Goal: Task Accomplishment & Management: Use online tool/utility

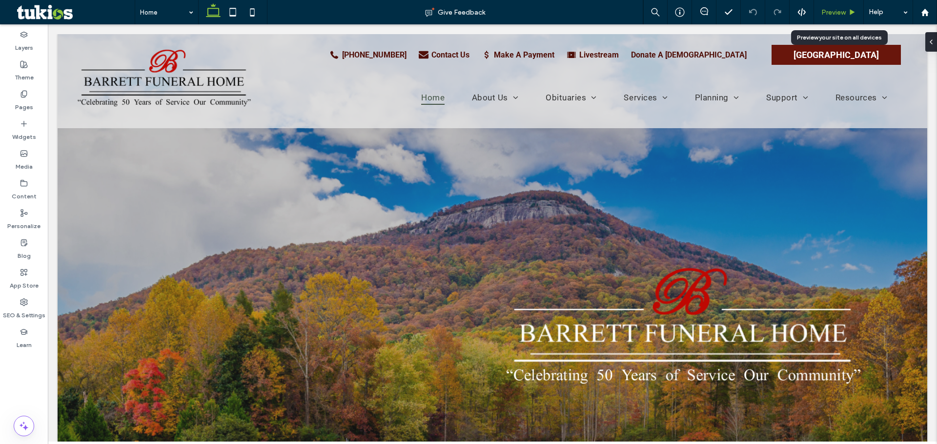
click at [826, 13] on span "Preview" at bounding box center [833, 12] width 24 height 8
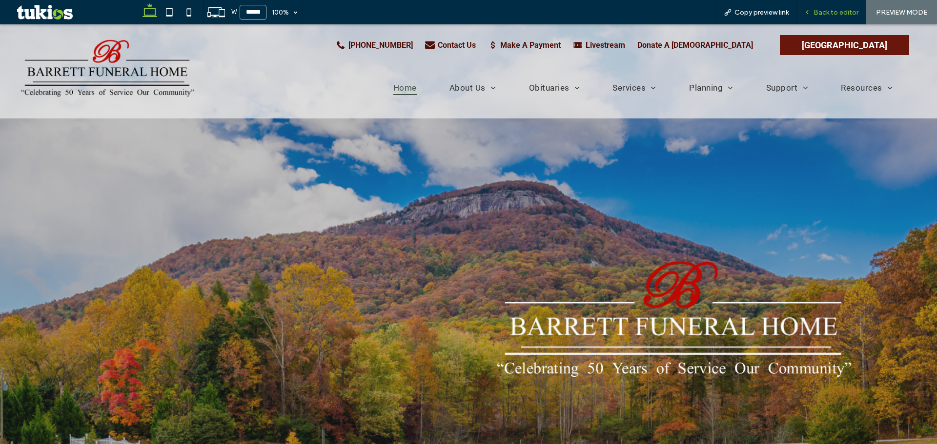
click at [845, 13] on span "Back to editor" at bounding box center [835, 12] width 45 height 8
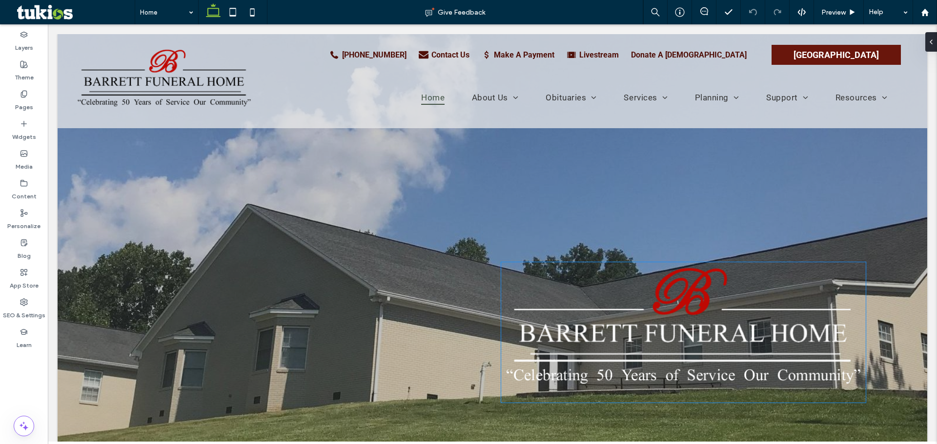
click at [714, 382] on img at bounding box center [683, 332] width 364 height 141
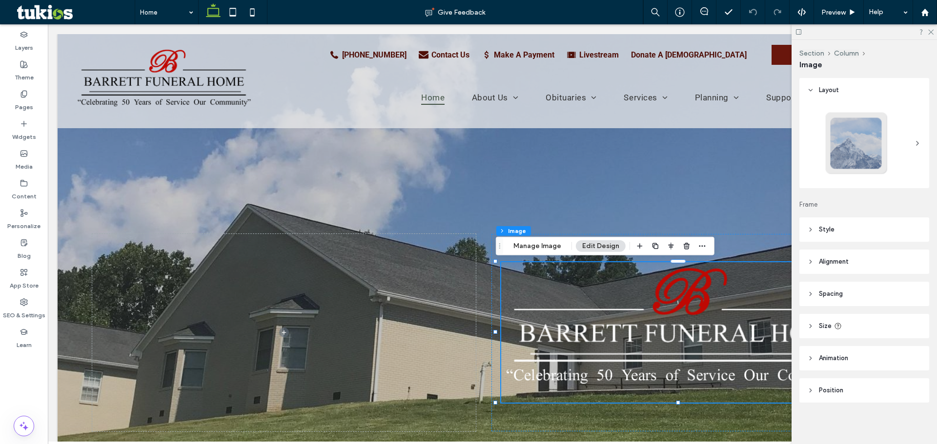
click at [692, 374] on img at bounding box center [683, 332] width 364 height 141
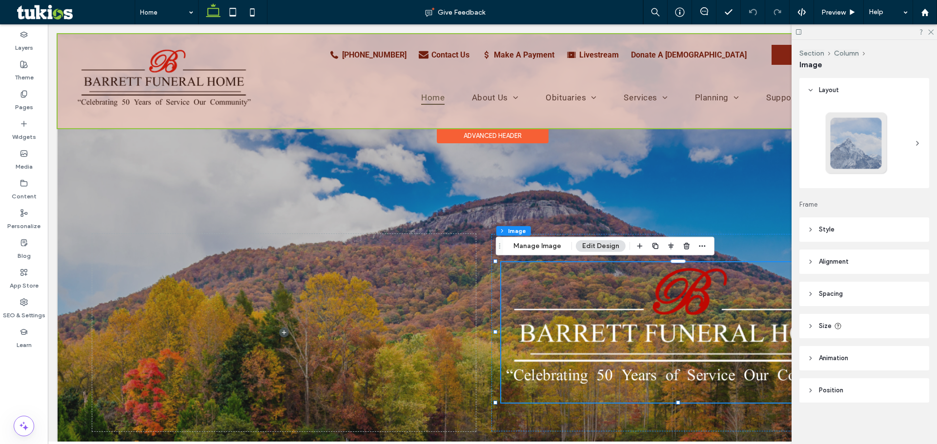
drag, startPoint x: 677, startPoint y: 157, endPoint x: 779, endPoint y: 61, distance: 139.8
click at [682, 156] on div at bounding box center [492, 298] width 869 height 528
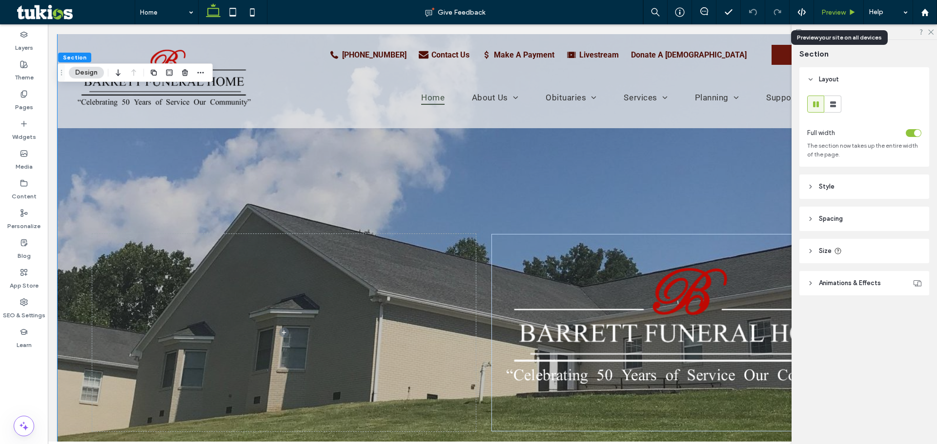
click at [833, 13] on span "Preview" at bounding box center [833, 12] width 24 height 8
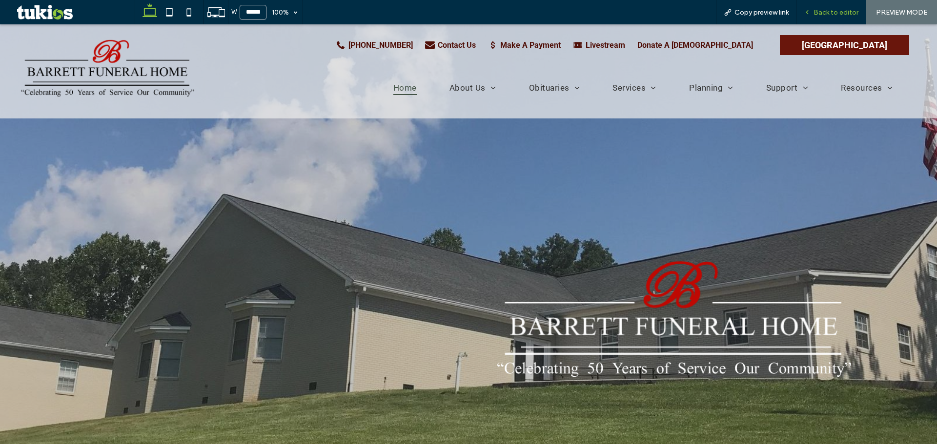
click at [829, 15] on span "Back to editor" at bounding box center [835, 12] width 45 height 8
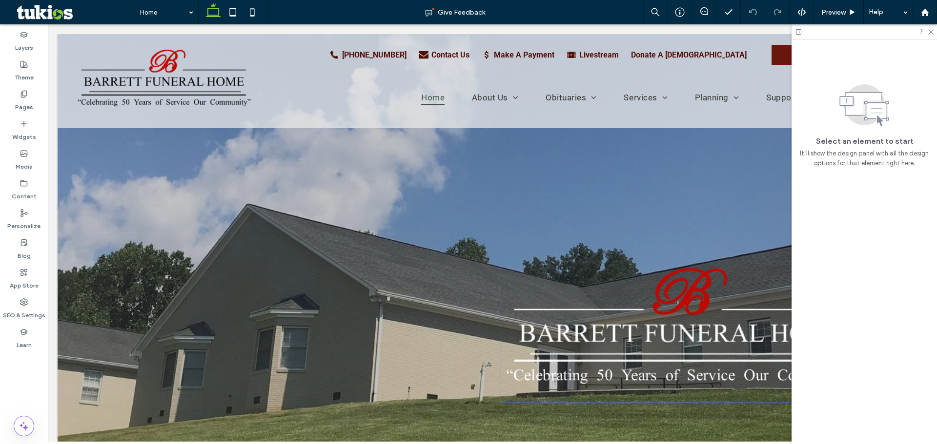
click at [709, 383] on img at bounding box center [683, 332] width 364 height 141
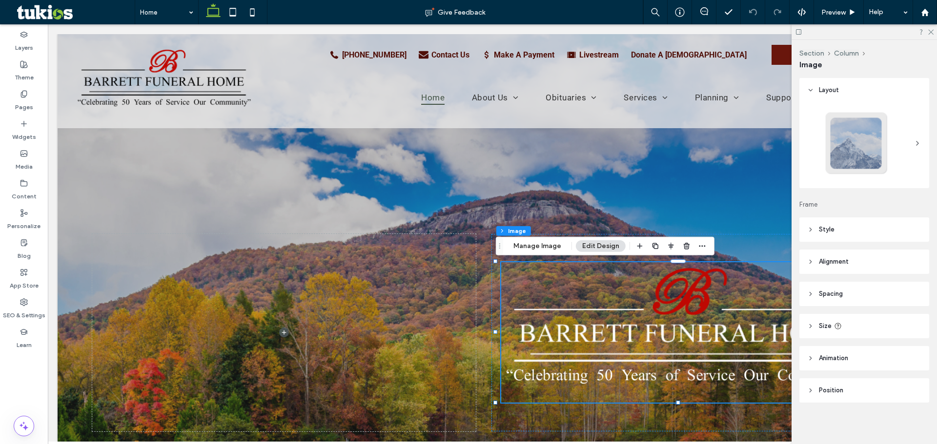
scroll to position [1, 0]
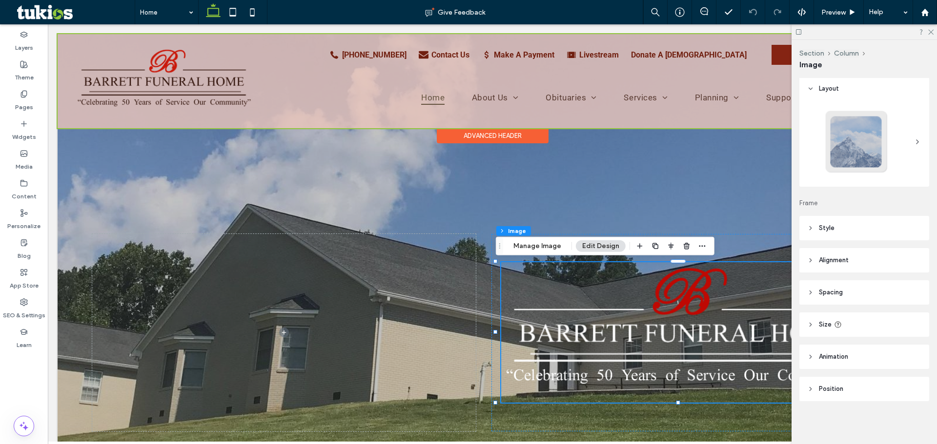
drag, startPoint x: 524, startPoint y: 138, endPoint x: 541, endPoint y: 135, distance: 16.8
click at [529, 138] on div "Advanced Header" at bounding box center [493, 135] width 112 height 15
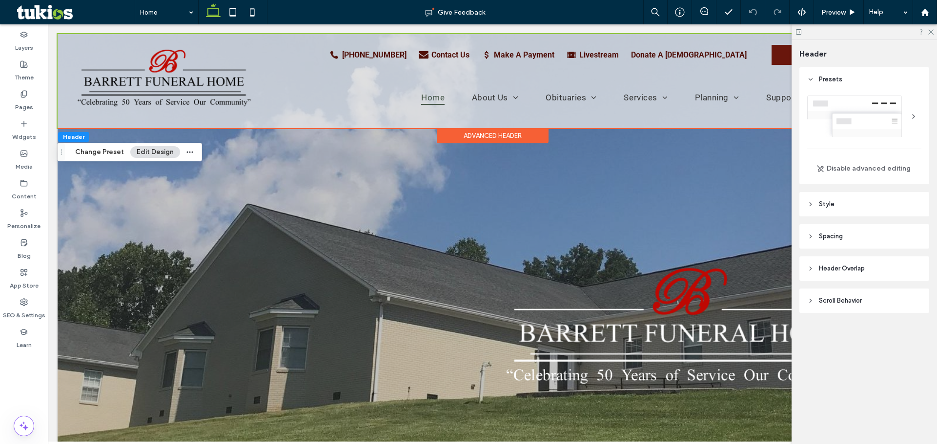
click at [926, 30] on div at bounding box center [863, 31] width 145 height 15
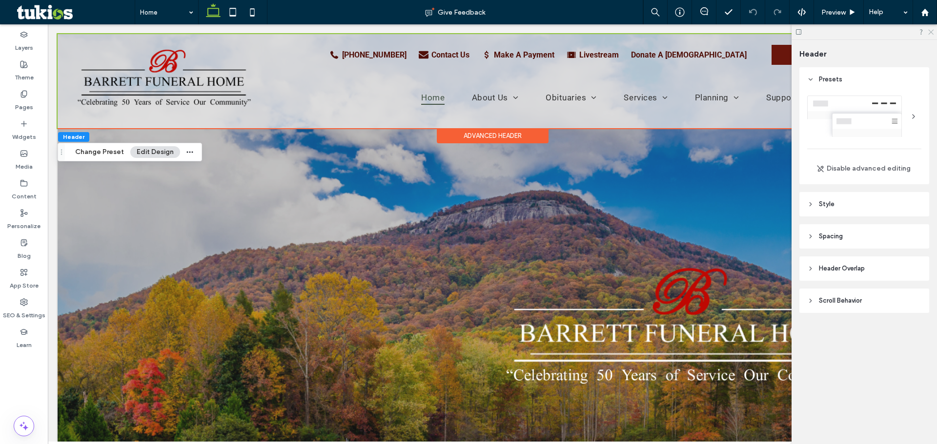
click at [929, 30] on icon at bounding box center [930, 31] width 6 height 6
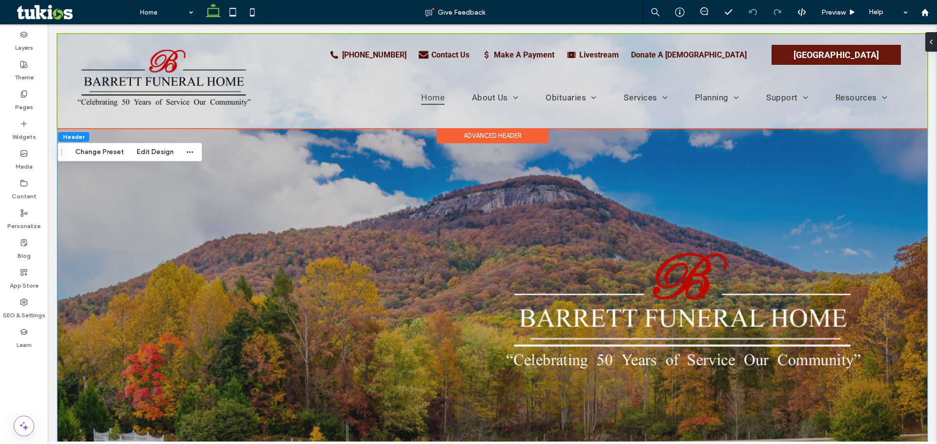
scroll to position [0, 0]
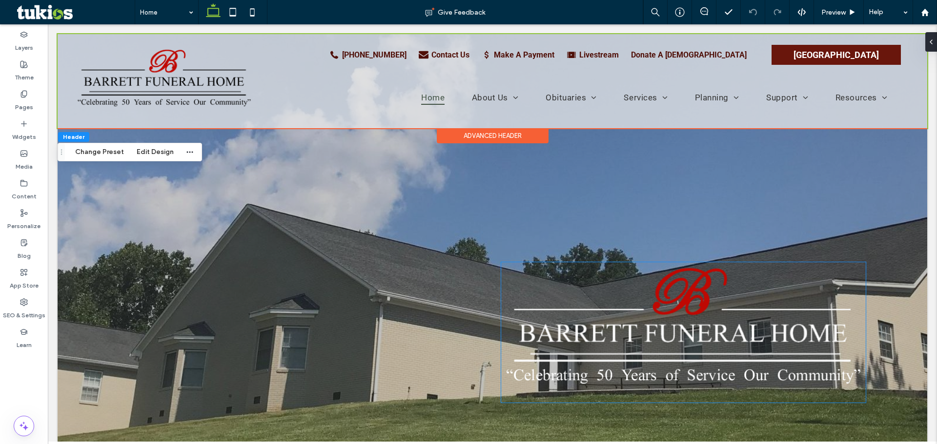
click at [722, 383] on img at bounding box center [683, 332] width 364 height 141
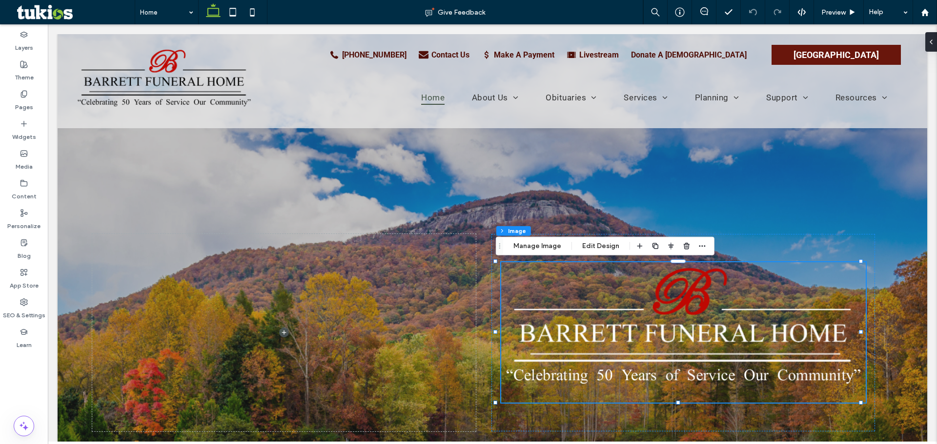
click at [668, 181] on div at bounding box center [492, 298] width 869 height 528
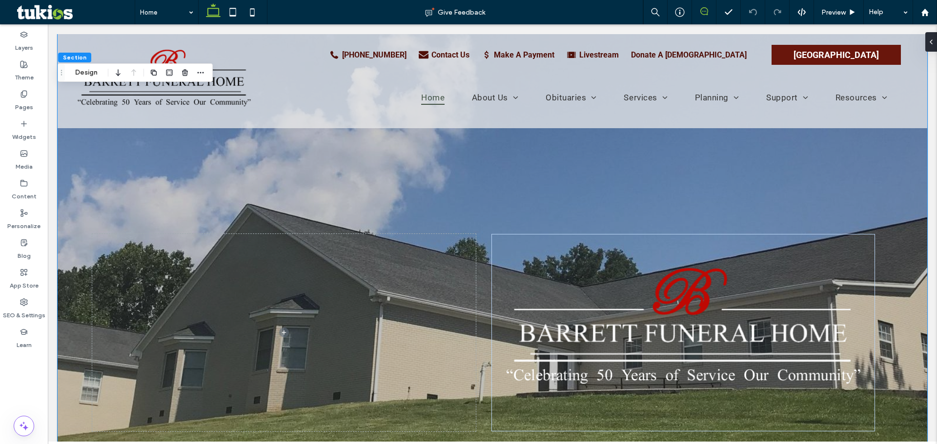
click at [705, 14] on icon at bounding box center [704, 11] width 8 height 8
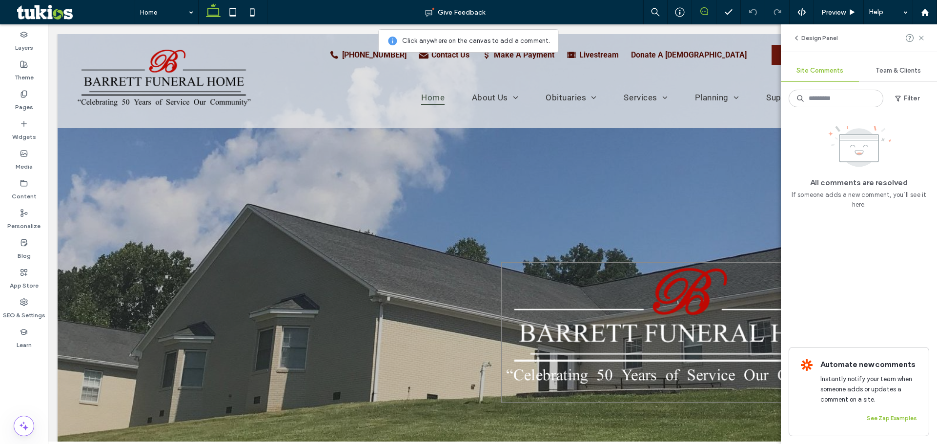
click at [693, 336] on img at bounding box center [683, 332] width 364 height 141
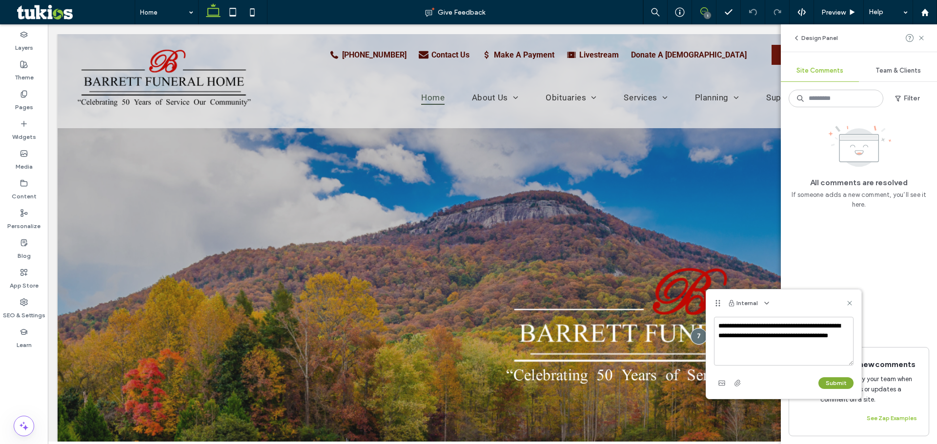
type textarea "**********"
click at [838, 381] on button "Submit" at bounding box center [835, 384] width 35 height 12
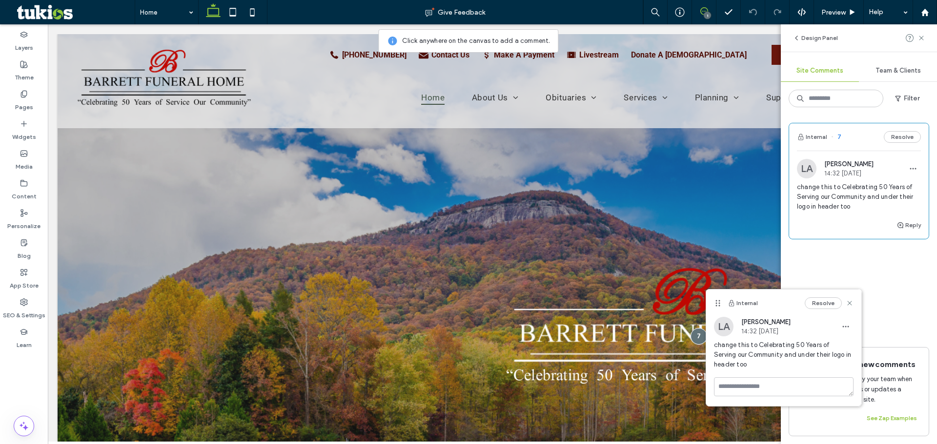
click at [850, 307] on div "Resolve" at bounding box center [829, 304] width 49 height 12
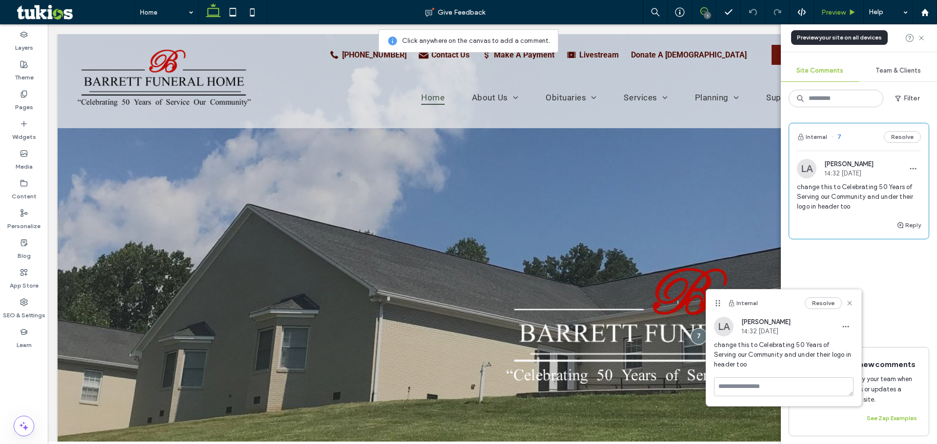
click at [828, 9] on span "Preview" at bounding box center [833, 12] width 24 height 8
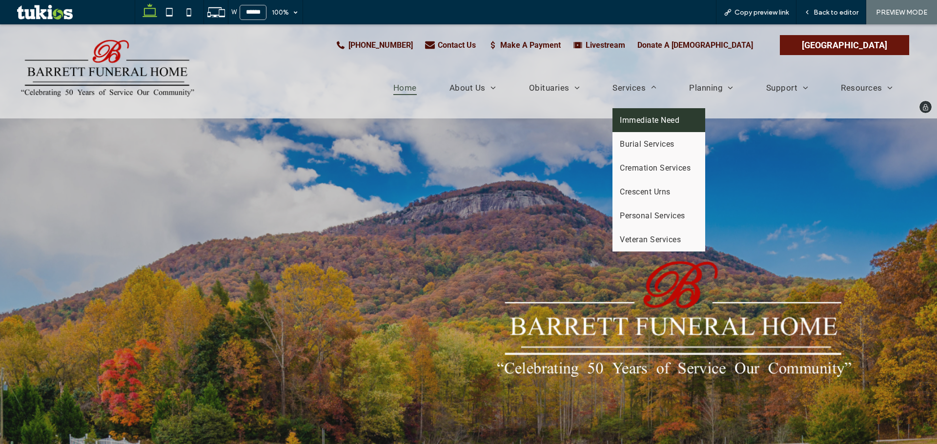
click at [622, 118] on span "Immediate Need" at bounding box center [650, 120] width 60 height 9
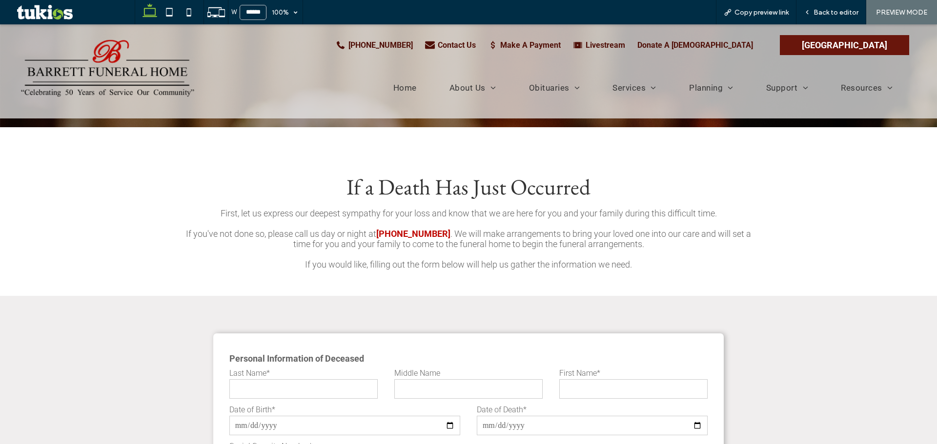
scroll to position [146, 0]
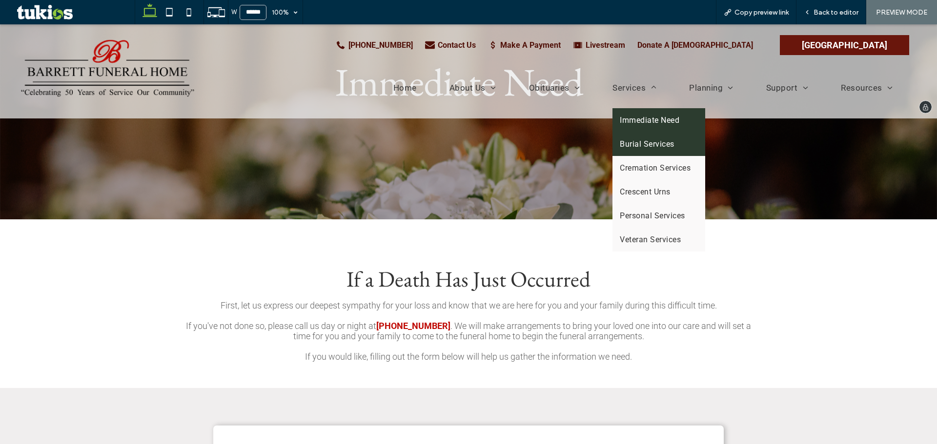
click at [628, 145] on span "Burial Services" at bounding box center [647, 144] width 54 height 9
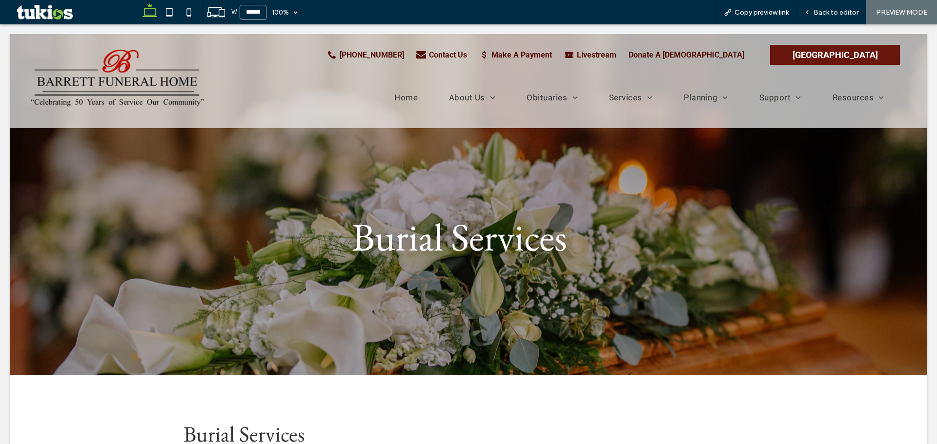
scroll to position [0, 0]
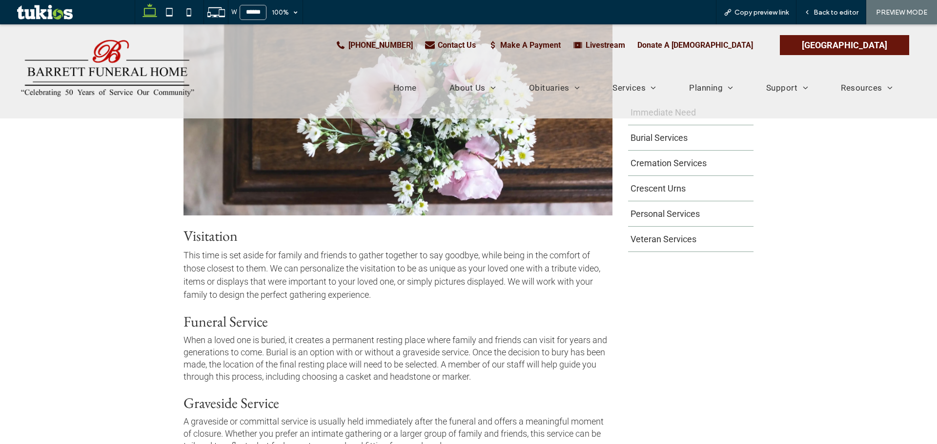
scroll to position [488, 0]
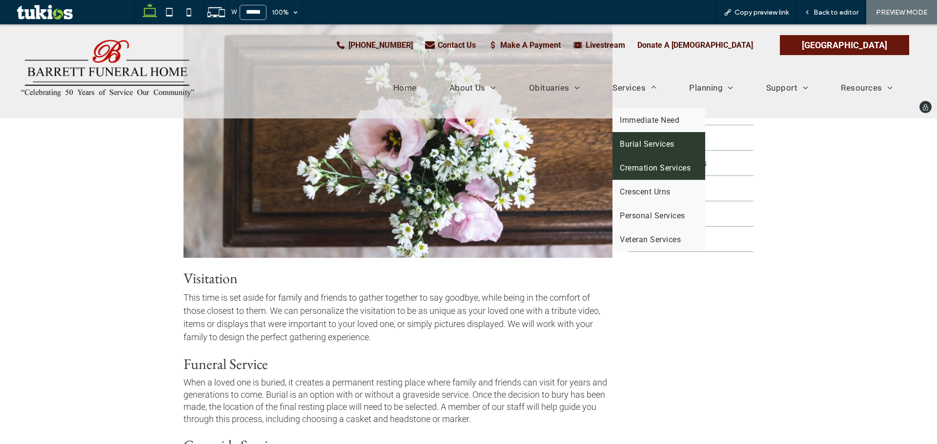
click at [620, 165] on span "Cremation Services" at bounding box center [655, 167] width 71 height 9
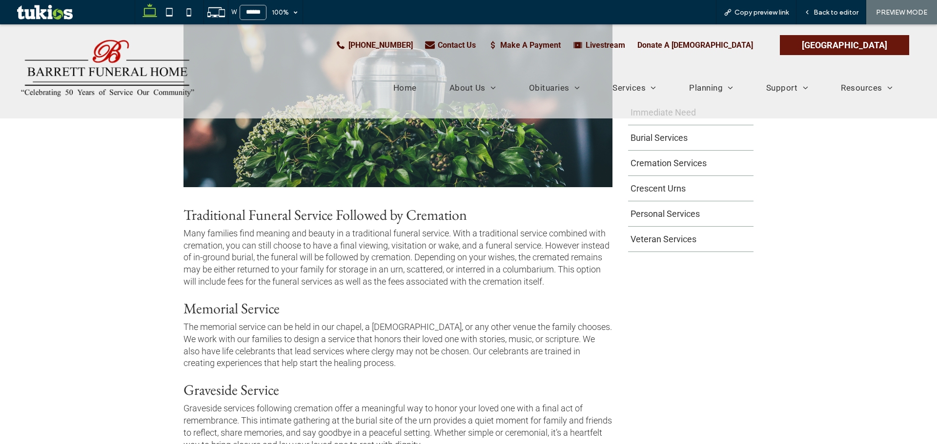
scroll to position [585, 0]
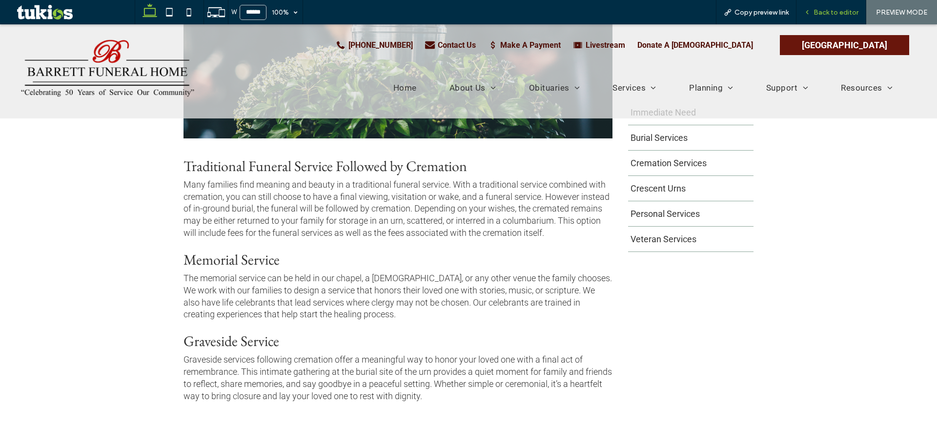
click at [830, 9] on span "Back to editor" at bounding box center [835, 12] width 45 height 8
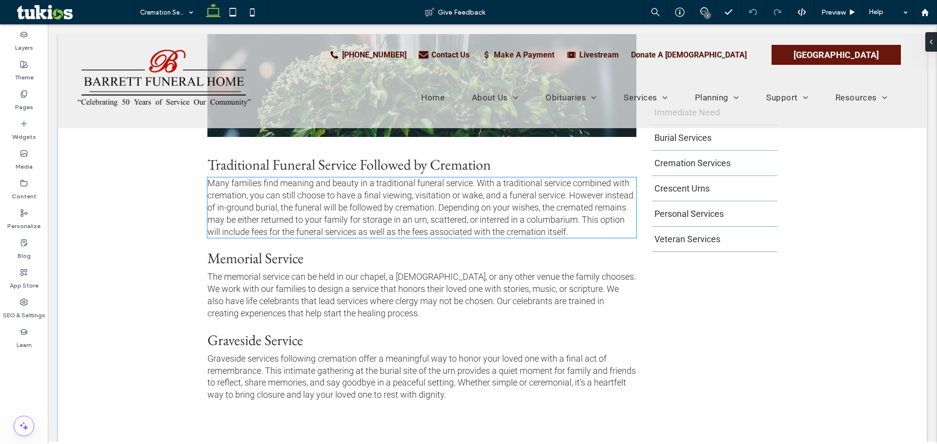
scroll to position [593, 0]
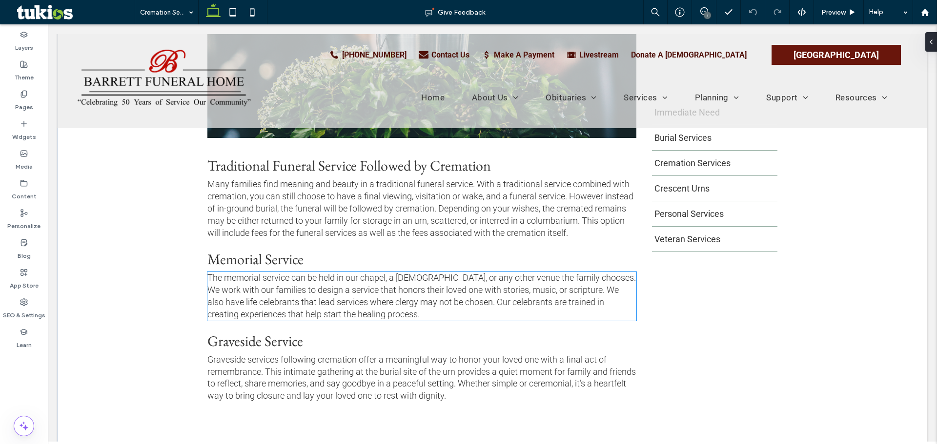
click at [524, 302] on span "The memorial service can be held in our chapel, a church, or any other venue th…" at bounding box center [421, 296] width 428 height 46
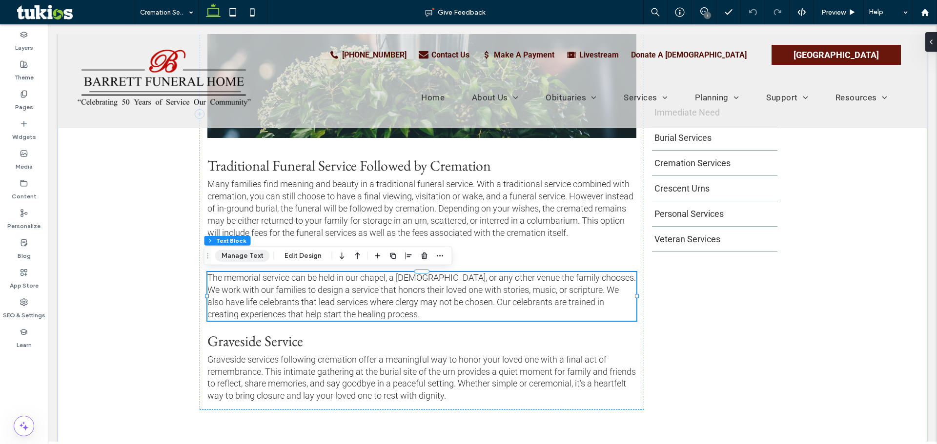
drag, startPoint x: 249, startPoint y: 256, endPoint x: 235, endPoint y: 252, distance: 14.7
click at [249, 256] on button "Manage Text" at bounding box center [242, 256] width 55 height 12
type input "******"
type input "**"
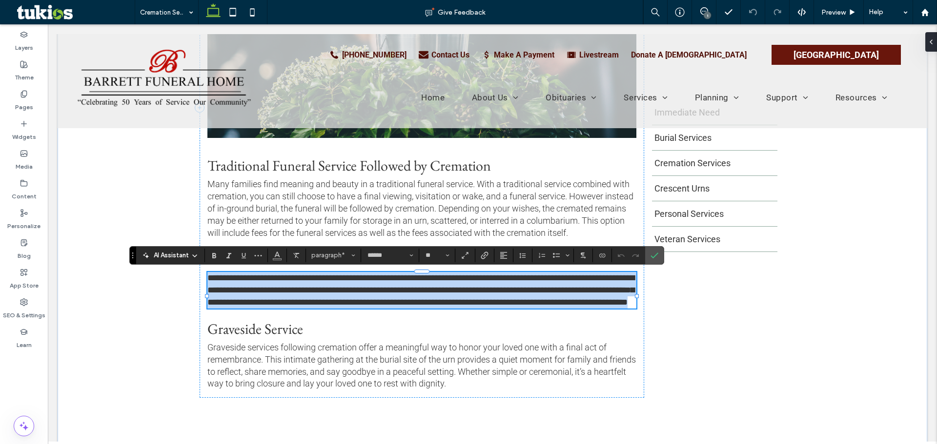
click at [342, 308] on p "**********" at bounding box center [421, 290] width 429 height 36
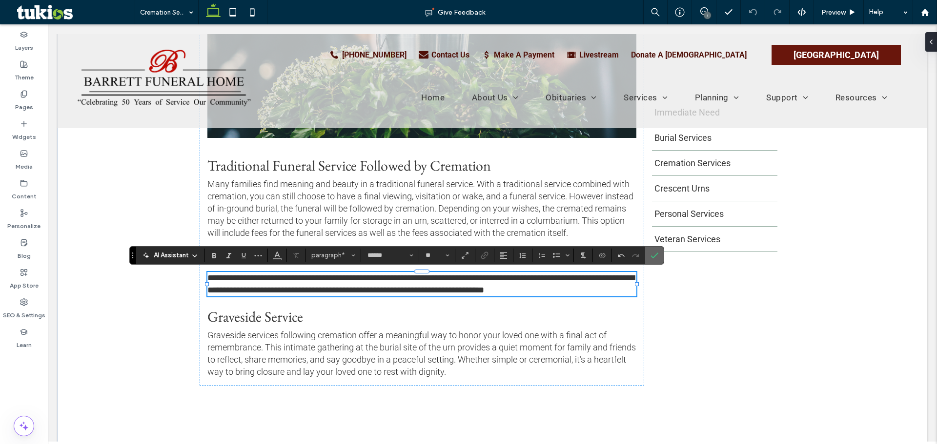
click at [658, 258] on icon "Confirm" at bounding box center [654, 256] width 8 height 8
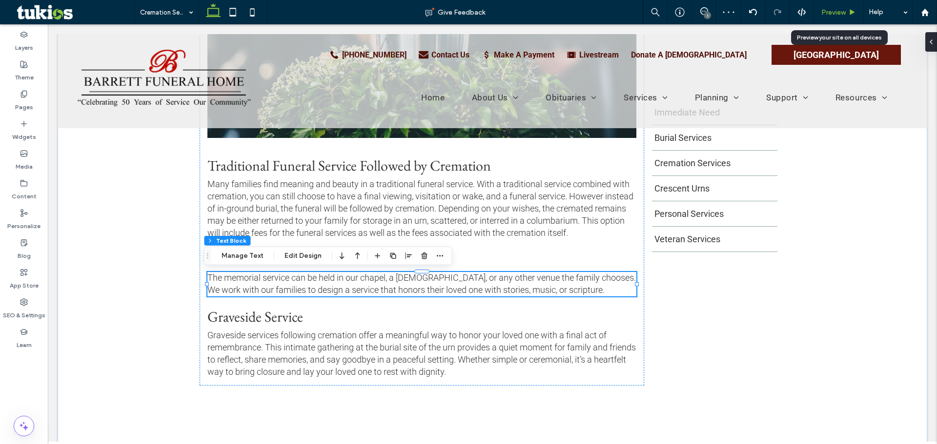
click at [835, 17] on div "Preview" at bounding box center [839, 12] width 50 height 24
click at [828, 14] on span "Preview" at bounding box center [833, 12] width 24 height 8
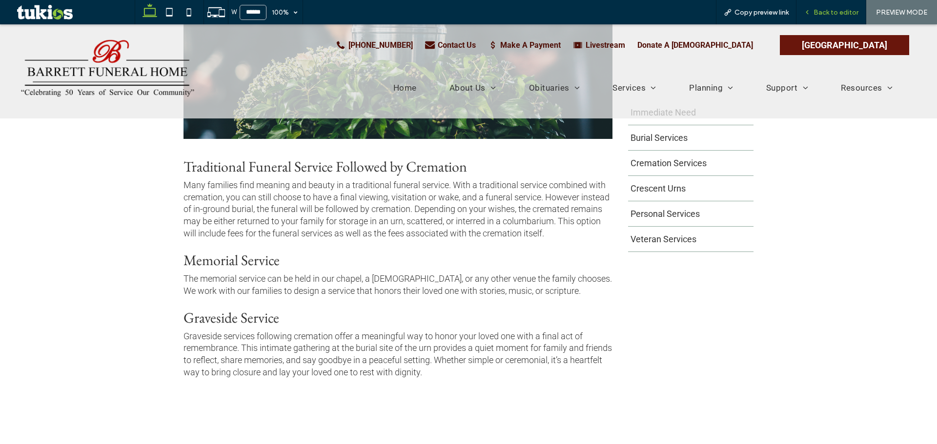
scroll to position [585, 0]
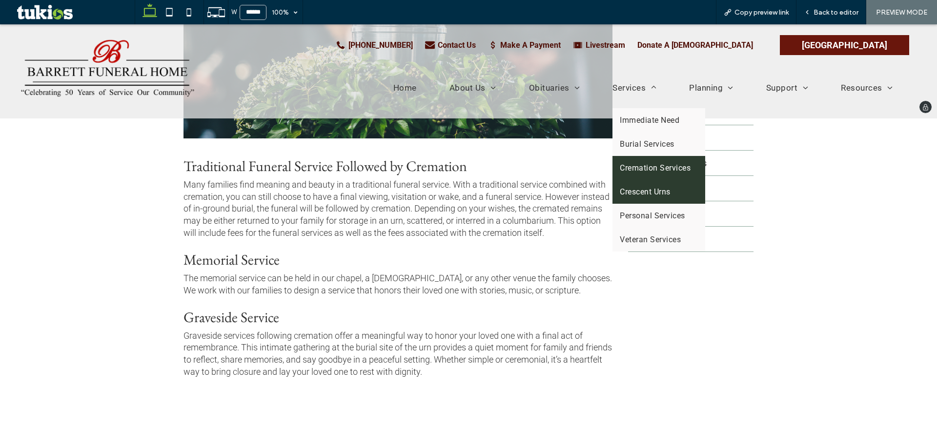
click at [644, 191] on span "Crescent Urns" at bounding box center [645, 191] width 50 height 9
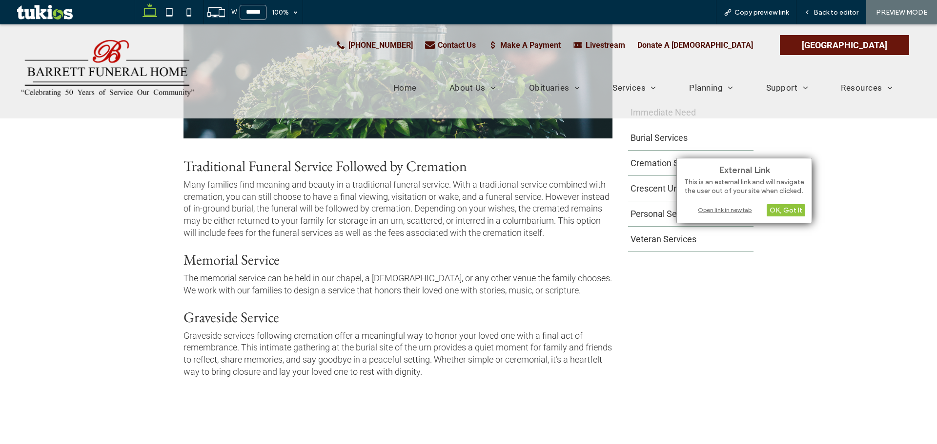
click at [717, 212] on div "Open link in new tab" at bounding box center [744, 210] width 122 height 10
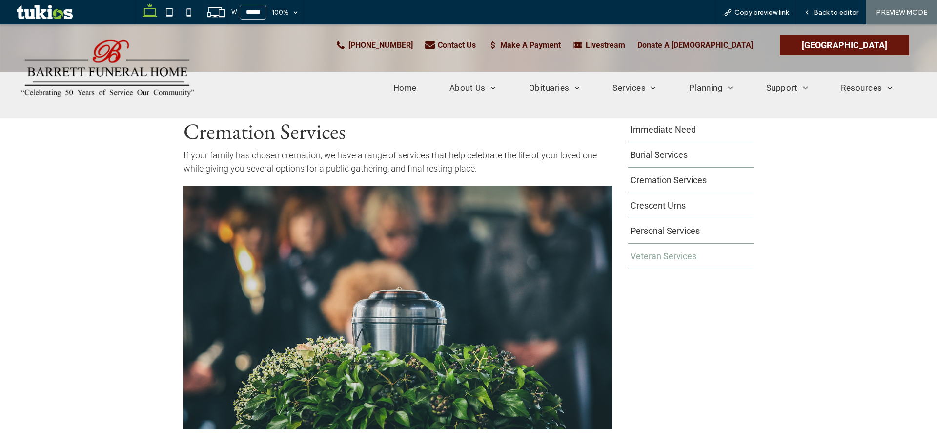
scroll to position [293, 0]
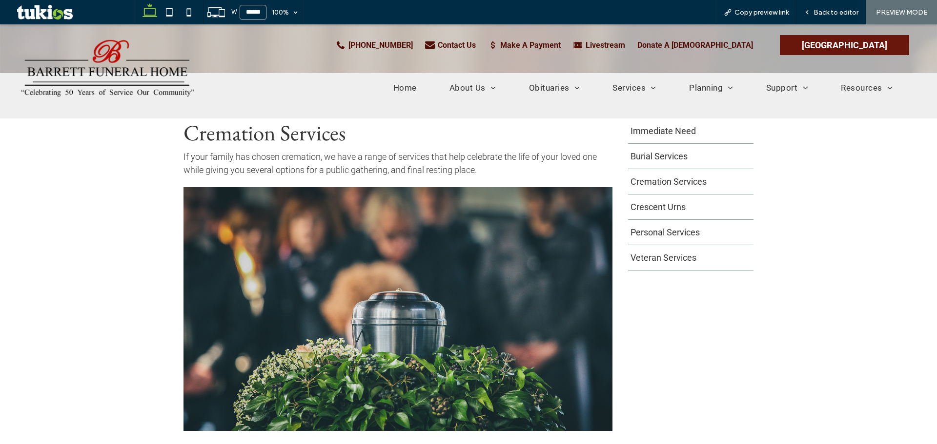
click at [882, 21] on div "PREVIEW MODE" at bounding box center [901, 12] width 71 height 24
click at [682, 237] on span "Personal Services" at bounding box center [664, 237] width 69 height 0
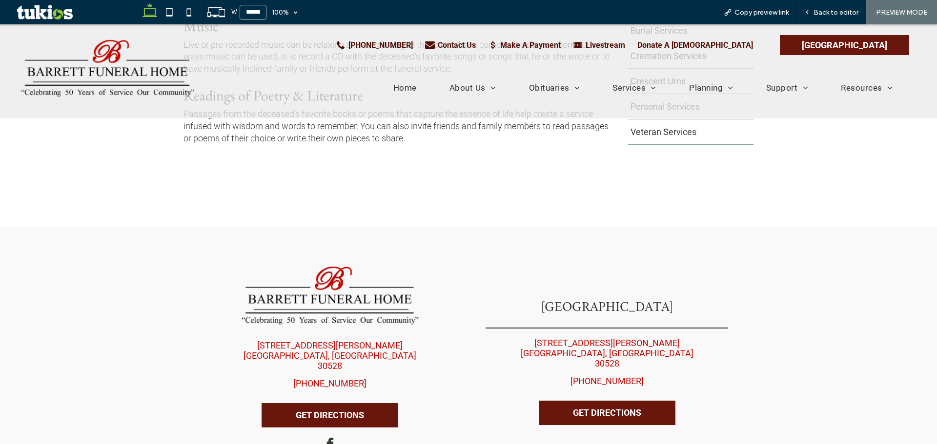
scroll to position [938, 0]
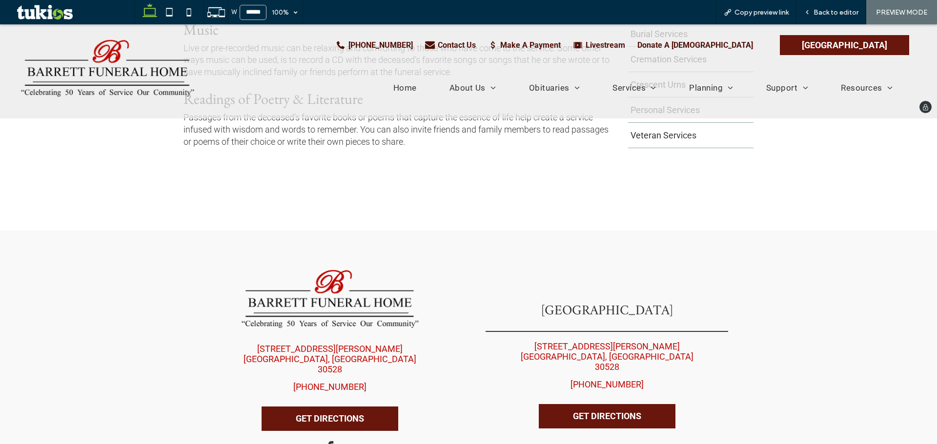
click at [103, 71] on img at bounding box center [108, 71] width 178 height 67
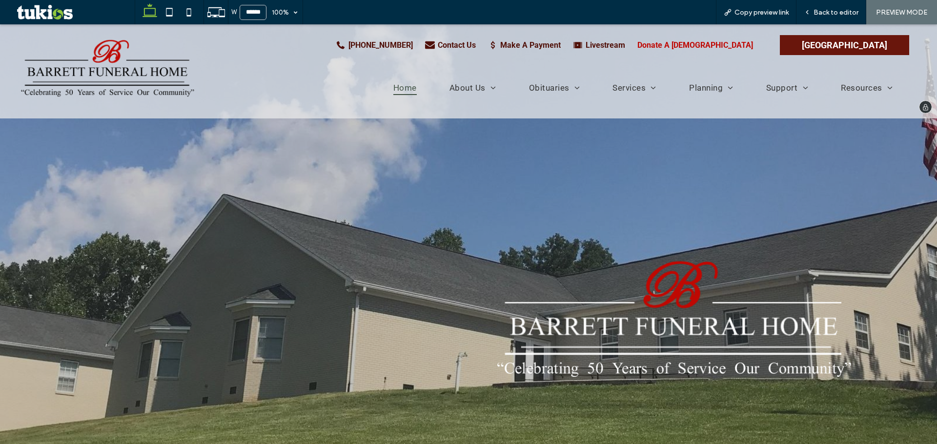
click at [730, 46] on div "Donate A Bible" at bounding box center [695, 44] width 116 height 9
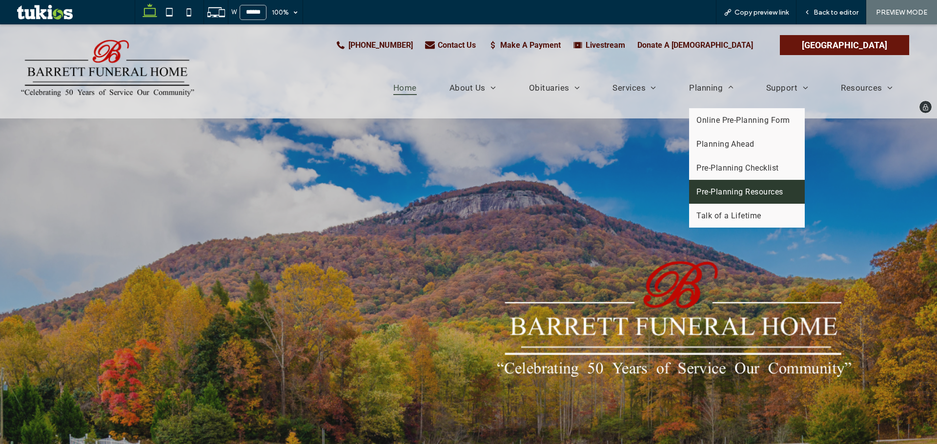
click at [704, 192] on span "Pre-Planning Resources" at bounding box center [739, 191] width 87 height 9
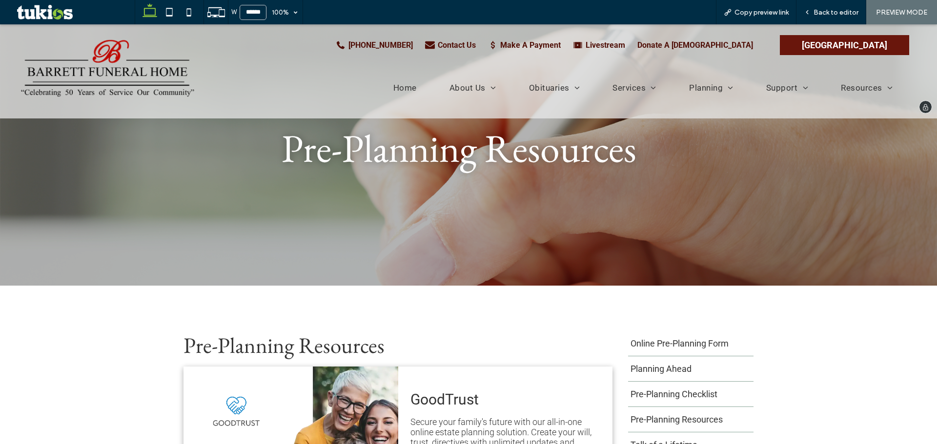
scroll to position [49, 0]
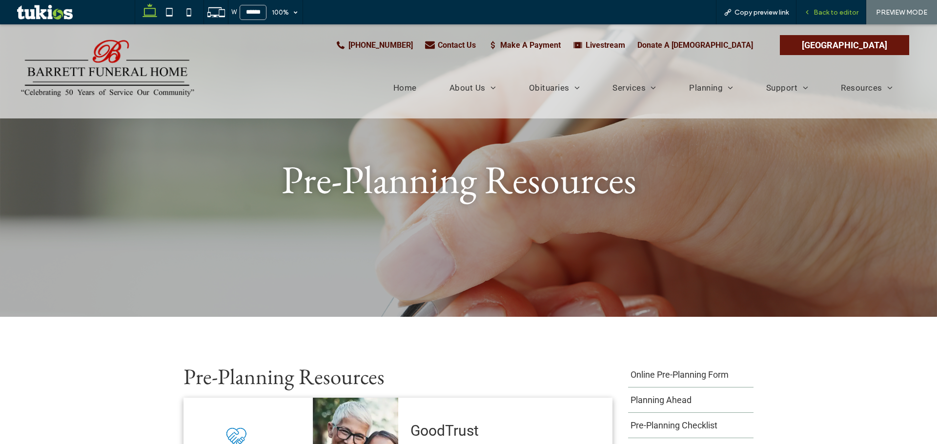
click at [826, 11] on span "Back to editor" at bounding box center [835, 12] width 45 height 8
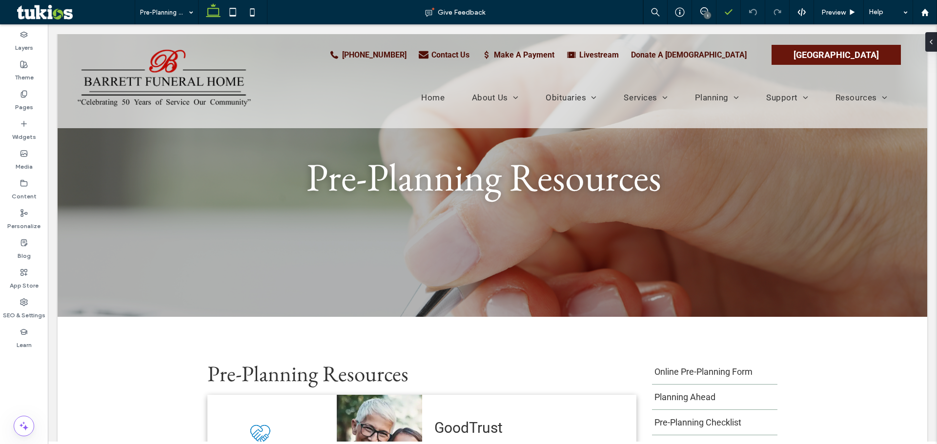
drag, startPoint x: 704, startPoint y: 16, endPoint x: 735, endPoint y: 21, distance: 31.7
click at [706, 16] on div "1" at bounding box center [707, 15] width 7 height 7
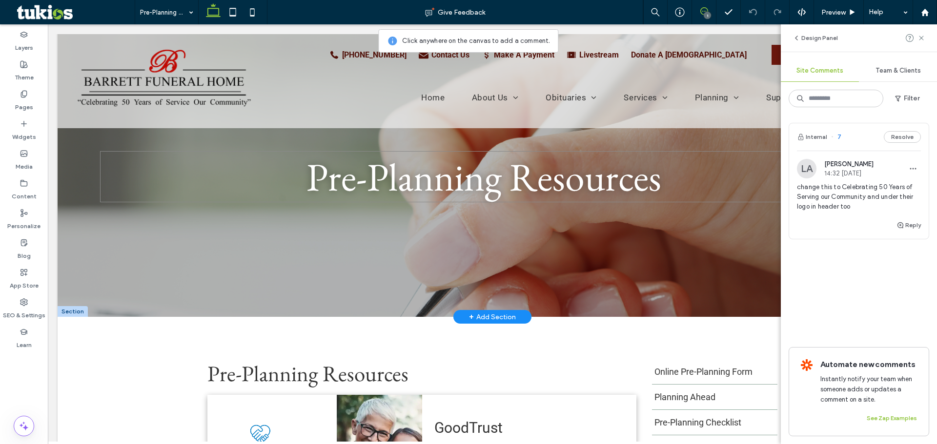
click at [710, 161] on h1 "Pre-Planning Resources" at bounding box center [483, 176] width 767 height 51
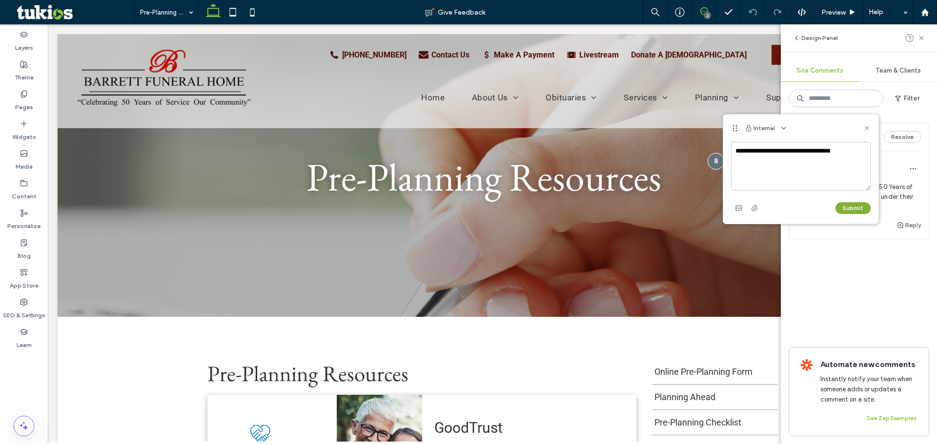
type textarea "**********"
click at [844, 203] on button "Submit" at bounding box center [852, 208] width 35 height 12
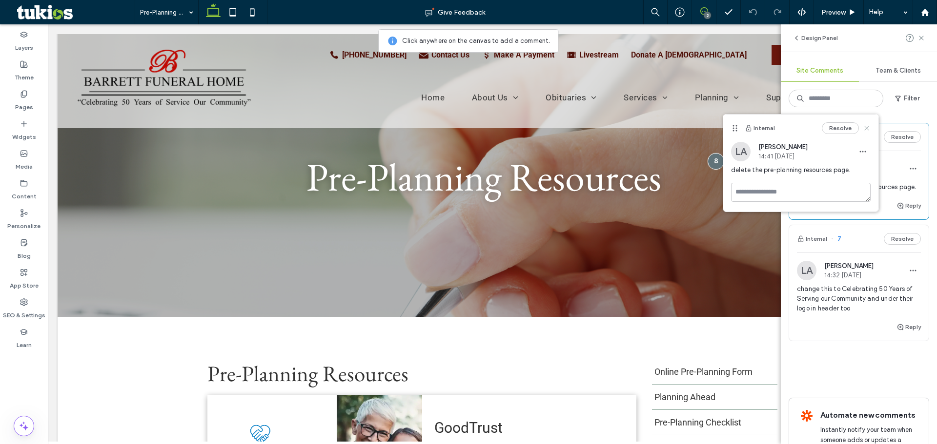
click at [864, 125] on icon at bounding box center [867, 128] width 8 height 8
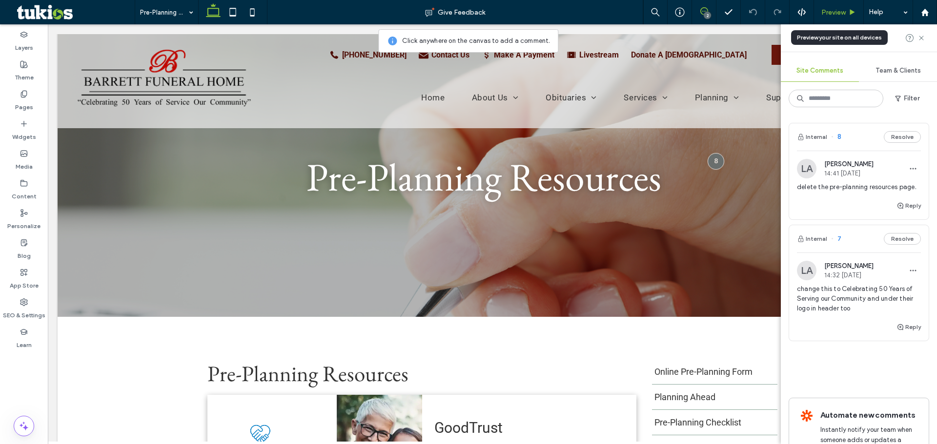
click at [828, 14] on span "Preview" at bounding box center [833, 12] width 24 height 8
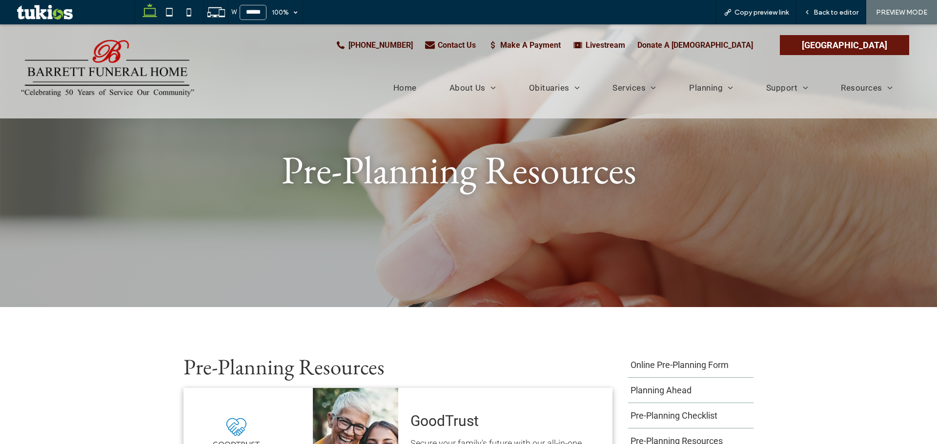
scroll to position [49, 0]
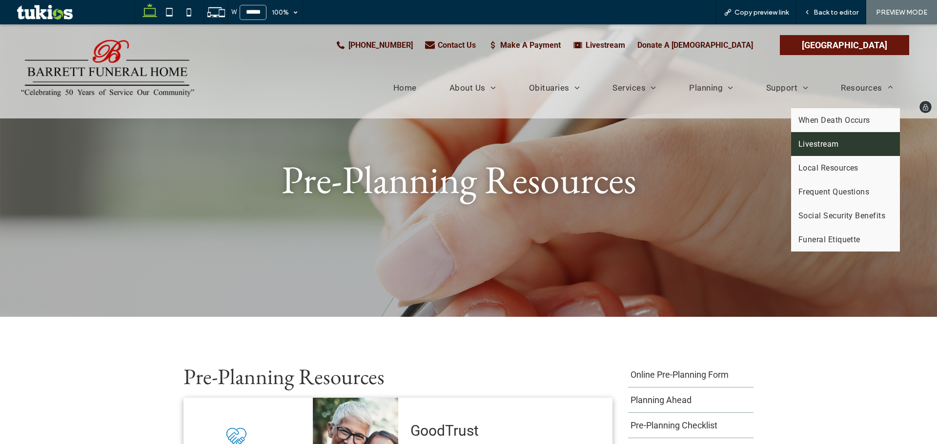
click at [813, 144] on span "Livestream" at bounding box center [818, 144] width 40 height 9
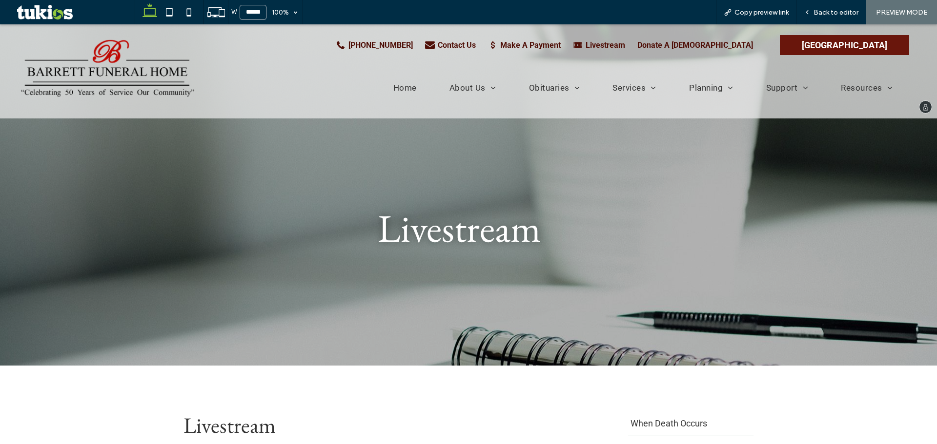
click at [108, 68] on img at bounding box center [108, 71] width 178 height 67
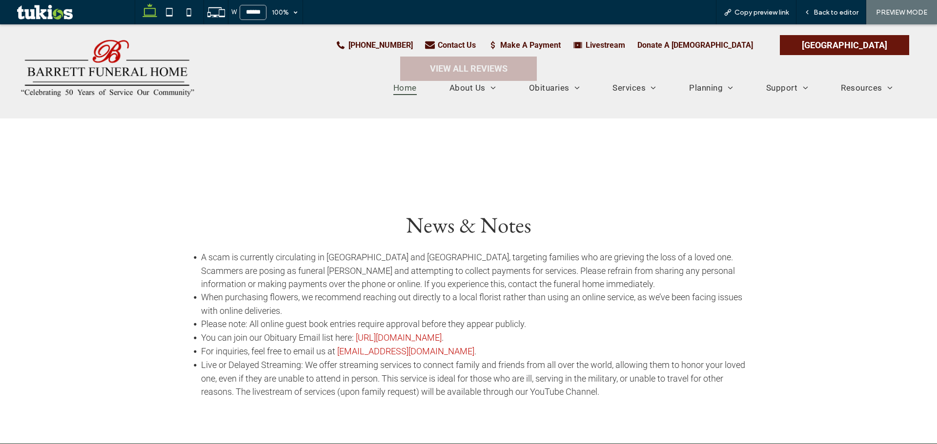
scroll to position [1805, 0]
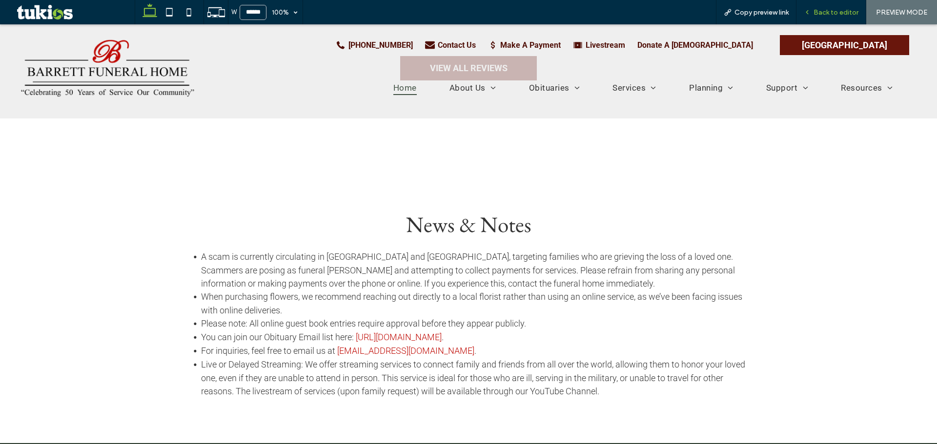
click at [839, 12] on span "Back to editor" at bounding box center [835, 12] width 45 height 8
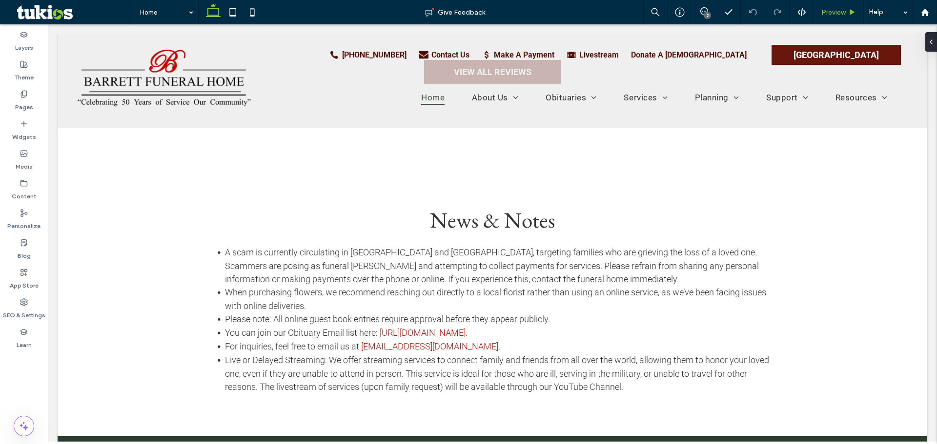
scroll to position [1809, 0]
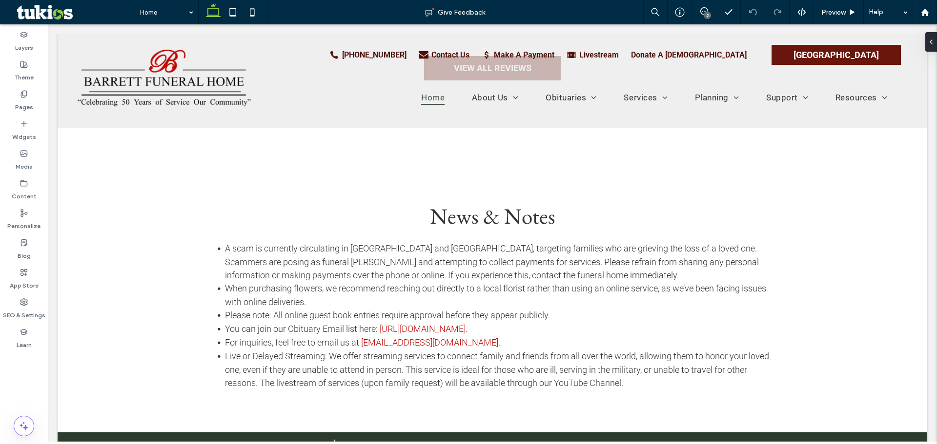
click at [705, 13] on div "2" at bounding box center [707, 15] width 7 height 7
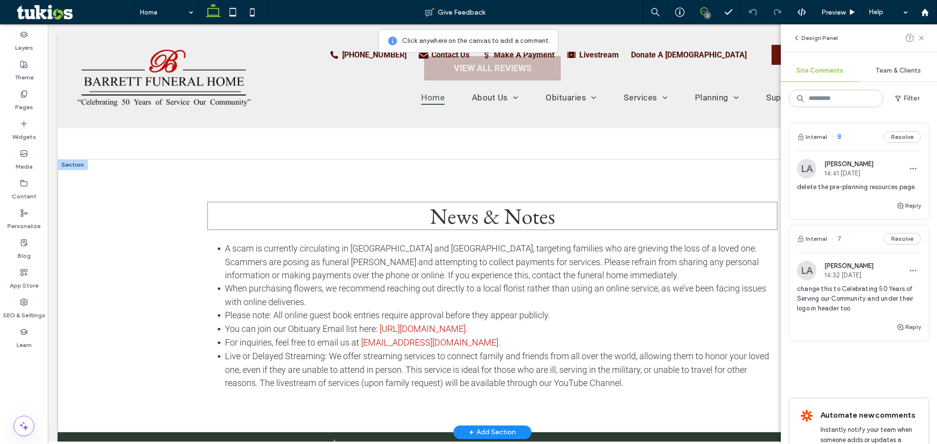
click at [561, 202] on h2 "News & Notes" at bounding box center [492, 216] width 570 height 28
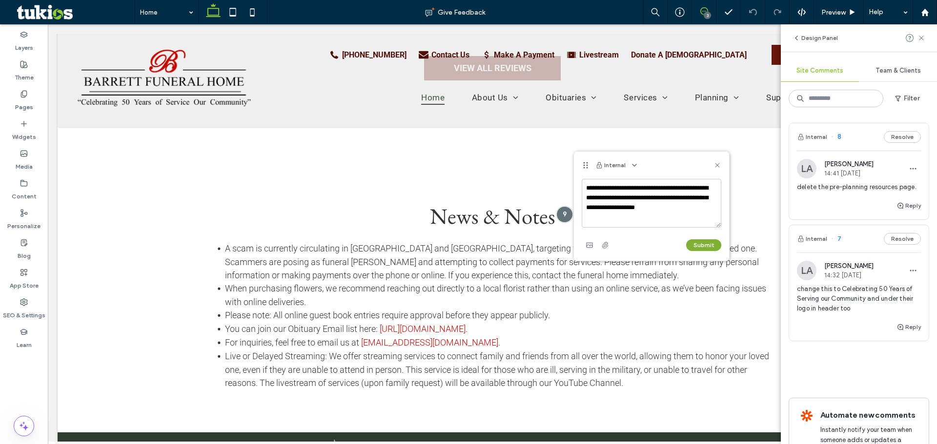
type textarea "**********"
click at [701, 242] on button "Submit" at bounding box center [703, 246] width 35 height 12
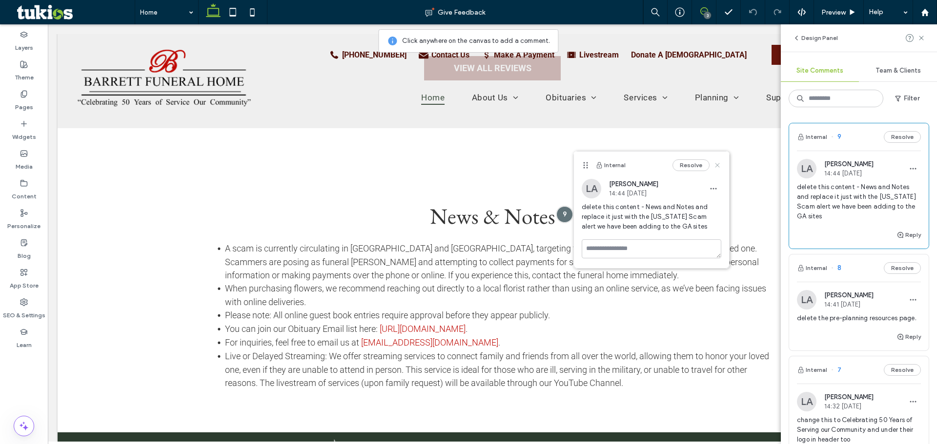
drag, startPoint x: 683, startPoint y: 134, endPoint x: 718, endPoint y: 162, distance: 45.4
click at [718, 162] on icon at bounding box center [717, 165] width 8 height 8
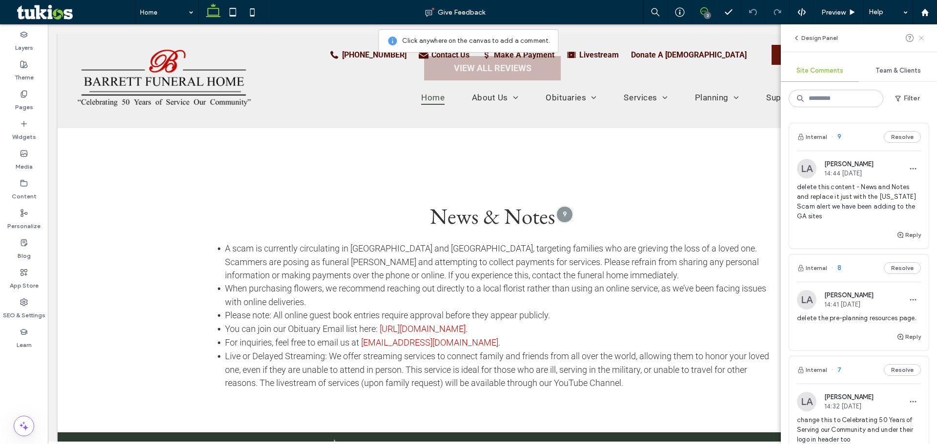
click at [918, 39] on icon at bounding box center [921, 38] width 8 height 8
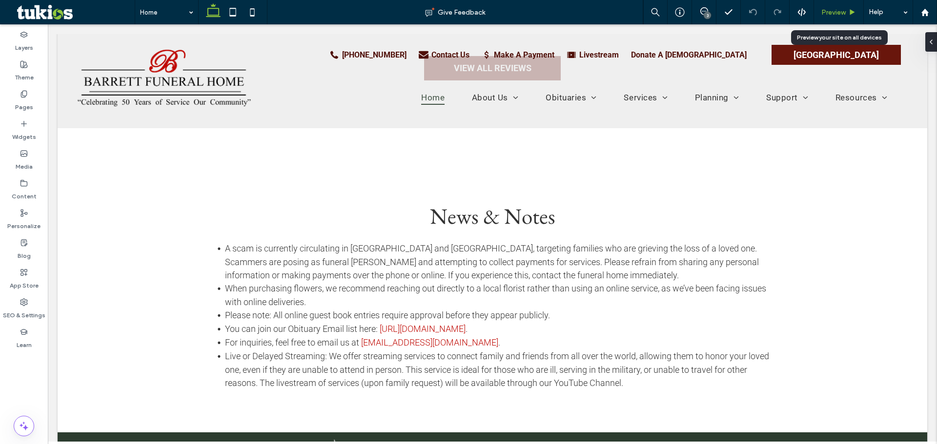
drag, startPoint x: 603, startPoint y: 46, endPoint x: 829, endPoint y: 12, distance: 228.5
click at [829, 12] on span "Preview" at bounding box center [833, 12] width 24 height 8
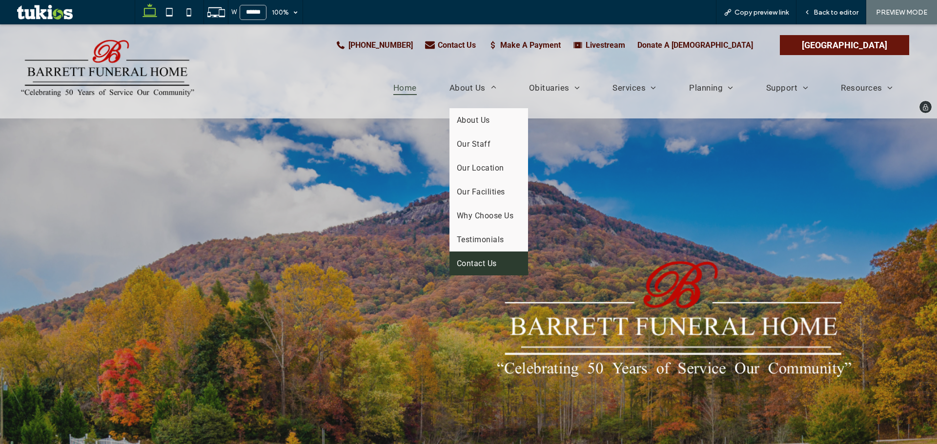
click at [484, 266] on span "Contact Us" at bounding box center [477, 263] width 40 height 9
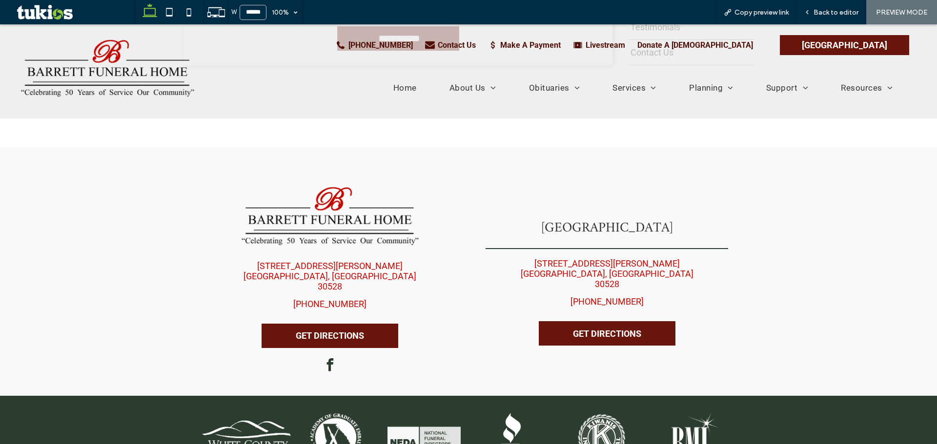
scroll to position [536, 0]
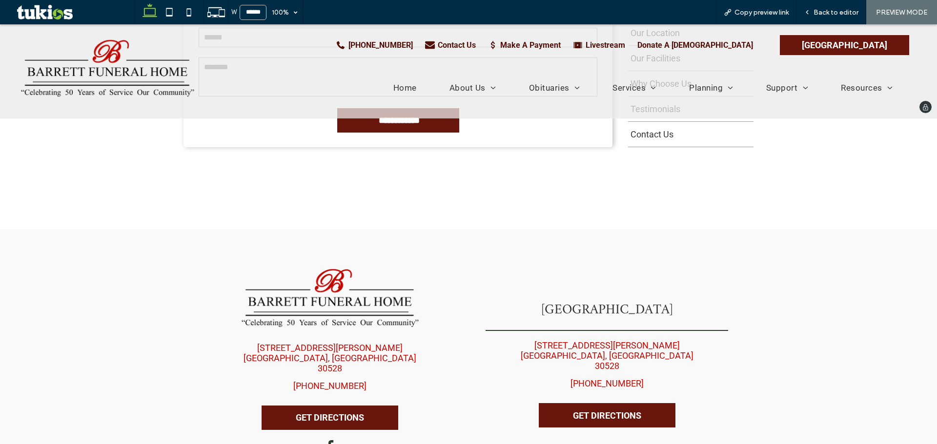
click at [117, 68] on img at bounding box center [108, 71] width 178 height 67
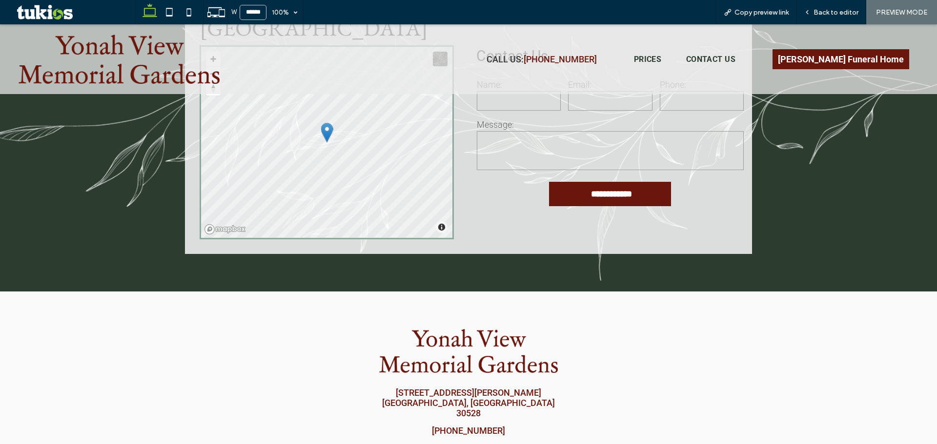
scroll to position [1703, 0]
